Goal: Task Accomplishment & Management: Manage account settings

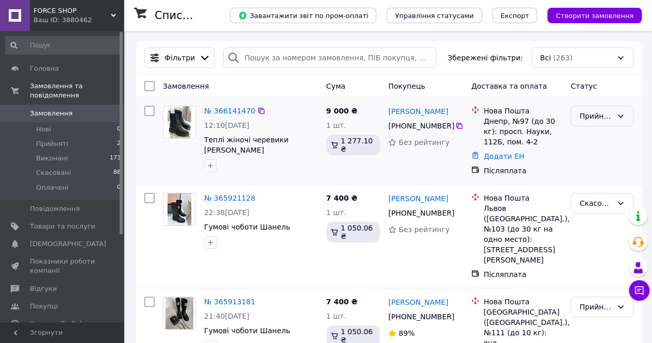
click at [624, 117] on icon at bounding box center [621, 116] width 8 height 8
click at [602, 158] on li "Скасовано" at bounding box center [602, 156] width 62 height 19
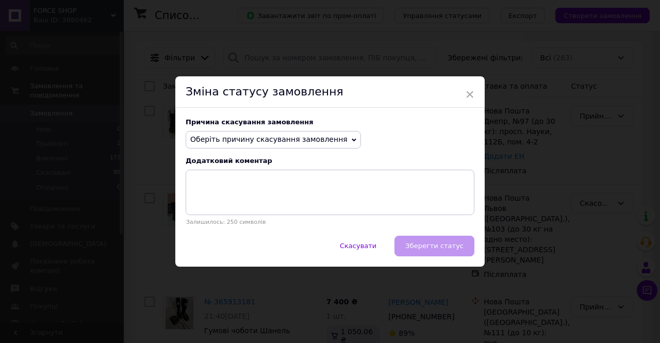
click at [313, 143] on span "Оберіть причину скасування замовлення" at bounding box center [268, 139] width 157 height 8
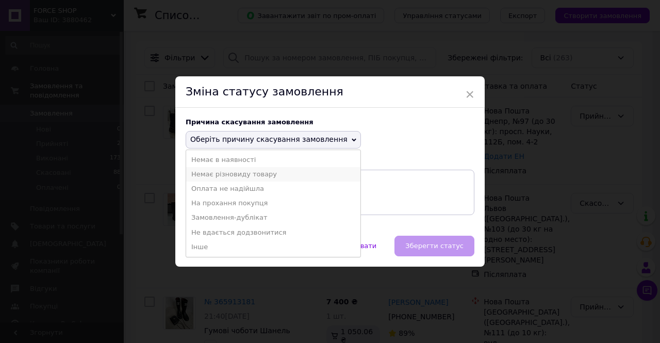
click at [276, 179] on li "Немає різновиду товару" at bounding box center [273, 174] width 174 height 14
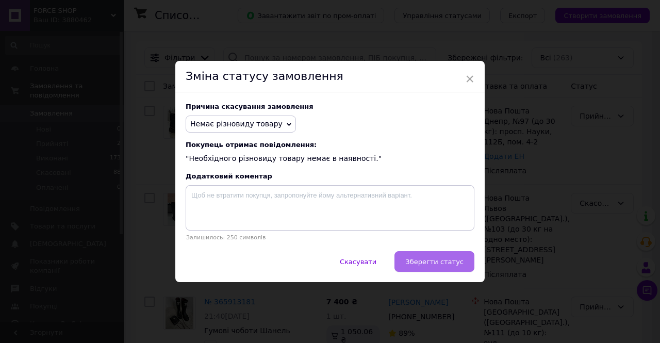
click at [460, 263] on span "Зберегти статус" at bounding box center [434, 262] width 58 height 8
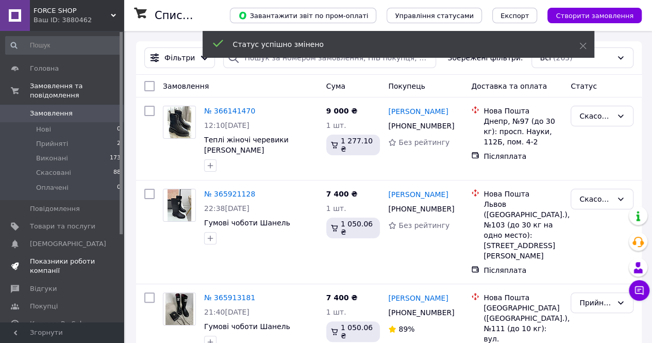
click at [43, 257] on span "Показники роботи компанії" at bounding box center [62, 266] width 65 height 19
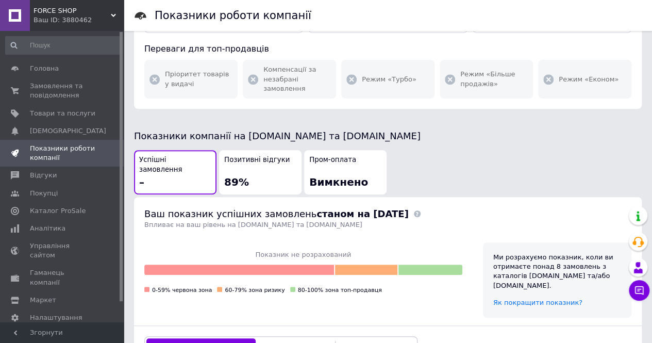
scroll to position [185, 0]
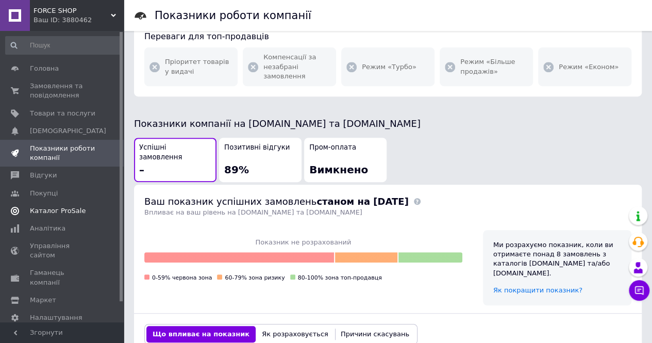
click at [47, 211] on span "Каталог ProSale" at bounding box center [58, 210] width 56 height 9
